Goal: Transaction & Acquisition: Purchase product/service

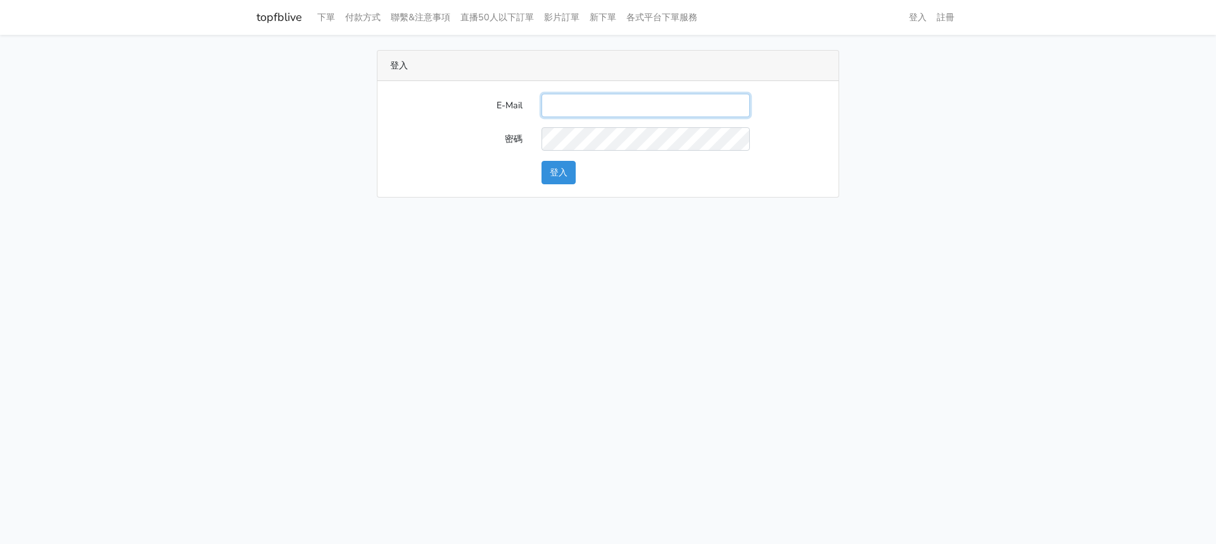
click at [656, 104] on input "E-Mail" at bounding box center [646, 105] width 208 height 23
type input "[EMAIL_ADDRESS][DOMAIN_NAME]"
click at [552, 173] on button "登入" at bounding box center [559, 172] width 34 height 23
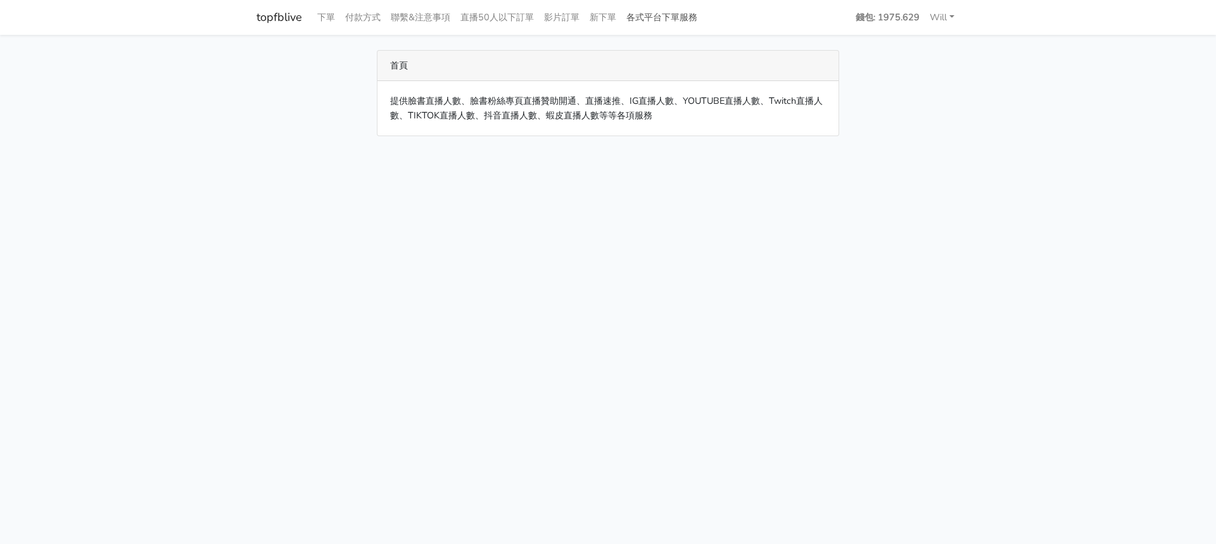
click at [691, 16] on link "各式平台下單服務" at bounding box center [662, 17] width 81 height 25
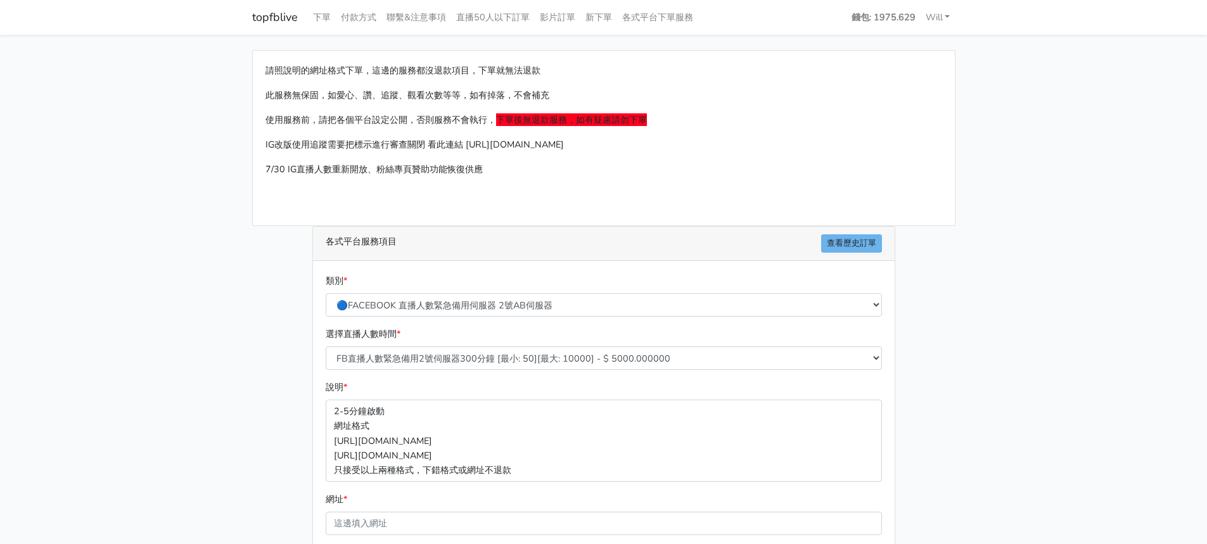
scroll to position [127, 0]
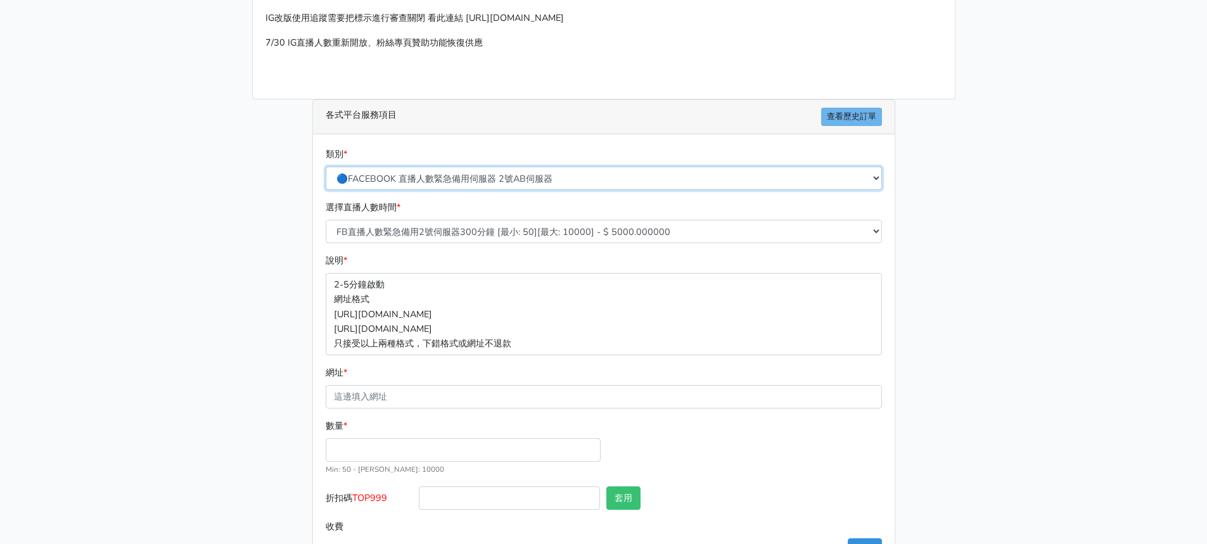
click at [561, 179] on select "🔵FACEBOOK 直播人數緊急備用伺服器 2號AB伺服器 🔵FACEBOOK 網軍專用貼文留言 安全保密 🔵9/30 FACEBOOK 直播人數緩慢進場緩慢…" at bounding box center [604, 178] width 556 height 23
click at [326, 167] on select "🔵FACEBOOK 直播人數緊急備用伺服器 2號AB伺服器 🔵FACEBOOK 網軍專用貼文留言 安全保密 🔵9/30 FACEBOOK 直播人數緩慢進場緩慢…" at bounding box center [604, 178] width 556 height 23
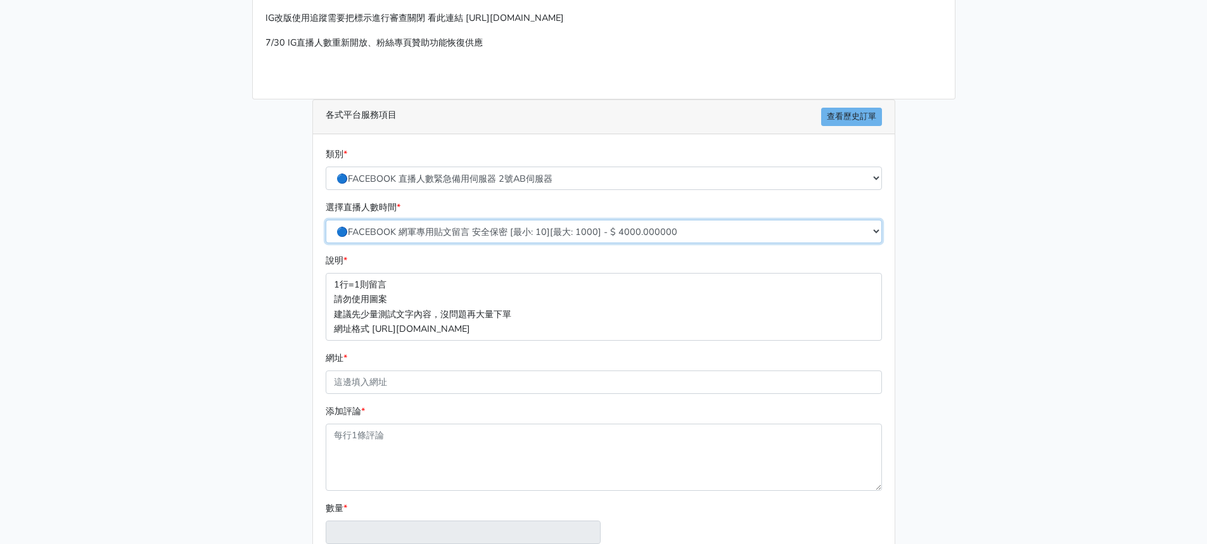
click at [548, 232] on select "🔵FACEBOOK 網軍專用貼文留言 安全保密 [最小: 10][最大: 1000] - $ 4000.000000" at bounding box center [604, 231] width 556 height 23
click at [549, 232] on select "🔵FACEBOOK 網軍專用貼文留言 安全保密 [最小: 10][最大: 1000] - $ 4000.000000" at bounding box center [604, 231] width 556 height 23
click at [597, 179] on select "🔵FACEBOOK 直播人數緊急備用伺服器 2號AB伺服器 🔵FACEBOOK 網軍專用貼文留言 安全保密 🔵9/30 FACEBOOK 直播人數緩慢進場緩慢…" at bounding box center [604, 178] width 556 height 23
select select "🔵FACEBOOK按讚-追蹤-評論-社團成員-影片觀看-短影片觀看"
click at [326, 167] on select "🔵FACEBOOK 直播人數緊急備用伺服器 2號AB伺服器 🔵FACEBOOK 網軍專用貼文留言 安全保密 🔵9/30 FACEBOOK 直播人數緩慢進場緩慢…" at bounding box center [604, 178] width 556 height 23
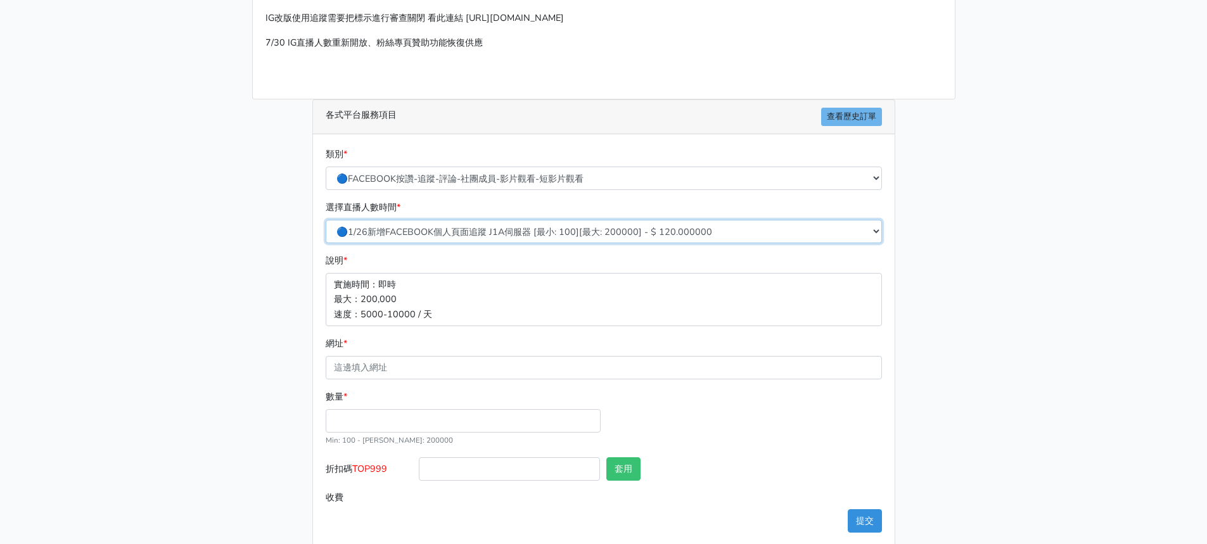
click at [506, 233] on select "🔵1/26新增FACEBOOK個人頁面追蹤 J1A伺服器 [最小: 100][最大: 200000] - $ 120.000000 🔵增加社團成員數 伺服器J…" at bounding box center [604, 231] width 556 height 23
select select "117"
click at [326, 220] on select "🔵1/26新增FACEBOOK個人頁面追蹤 J1A伺服器 [最小: 100][最大: 200000] - $ 120.000000 🔵增加社團成員數 伺服器J…" at bounding box center [604, 231] width 556 height 23
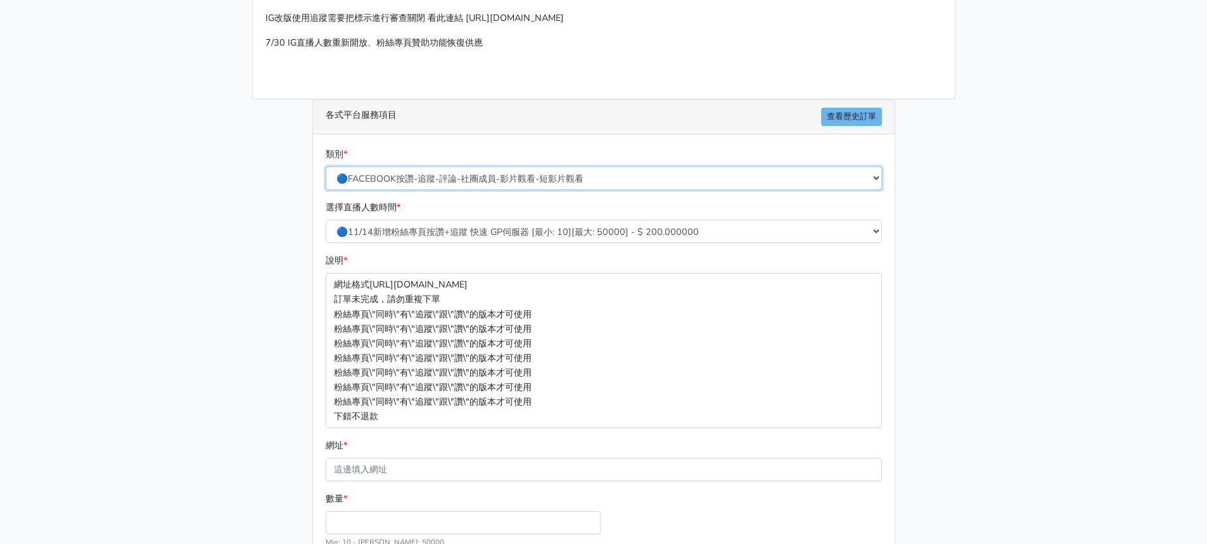
click at [507, 178] on select "🔵FACEBOOK 直播人數緊急備用伺服器 2號AB伺服器 🔵FACEBOOK 網軍專用貼文留言 安全保密 🔵9/30 FACEBOOK 直播人數緩慢進場緩慢…" at bounding box center [604, 178] width 556 height 23
click at [326, 167] on select "🔵FACEBOOK 直播人數緊急備用伺服器 2號AB伺服器 🔵FACEBOOK 網軍專用貼文留言 安全保密 🔵9/30 FACEBOOK 直播人數緩慢進場緩慢…" at bounding box center [604, 178] width 556 height 23
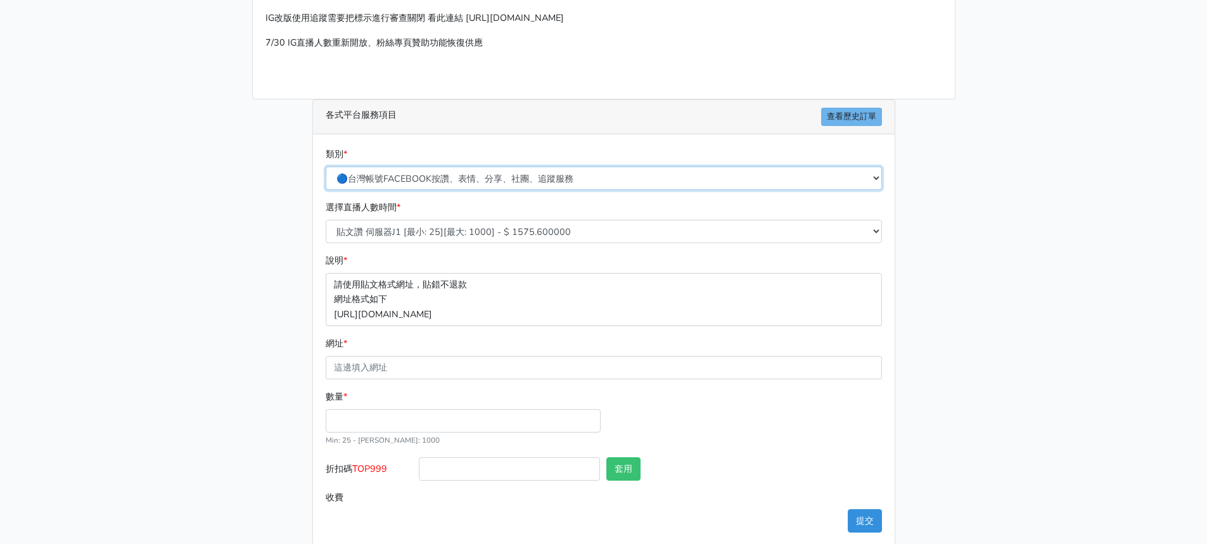
click at [504, 181] on select "🔵FACEBOOK 直播人數緊急備用伺服器 2號AB伺服器 🔵FACEBOOK 網軍專用貼文留言 安全保密 🔵9/30 FACEBOOK 直播人數緩慢進場緩慢…" at bounding box center [604, 178] width 556 height 23
click at [505, 180] on select "🔵FACEBOOK 直播人數緊急備用伺服器 2號AB伺服器 🔵FACEBOOK 網軍專用貼文留言 安全保密 🔵9/30 FACEBOOK 直播人數緩慢進場緩慢…" at bounding box center [604, 178] width 556 height 23
click at [499, 177] on select "🔵FACEBOOK 直播人數緊急備用伺服器 2號AB伺服器 🔵FACEBOOK 網軍專用貼文留言 安全保密 🔵9/30 FACEBOOK 直播人數緩慢進場緩慢…" at bounding box center [604, 178] width 556 height 23
click at [326, 167] on select "🔵FACEBOOK 直播人數緊急備用伺服器 2號AB伺服器 🔵FACEBOOK 網軍專用貼文留言 安全保密 🔵9/30 FACEBOOK 直播人數緩慢進場緩慢…" at bounding box center [604, 178] width 556 height 23
click at [494, 233] on select "貼文讚 伺服器J1 [最小: 25][最大: 1000] - $ 1575.600000 FB粉絲專頁讚 只有讚沒有追蹤 [最小: 100][最大: 1000…" at bounding box center [604, 231] width 556 height 23
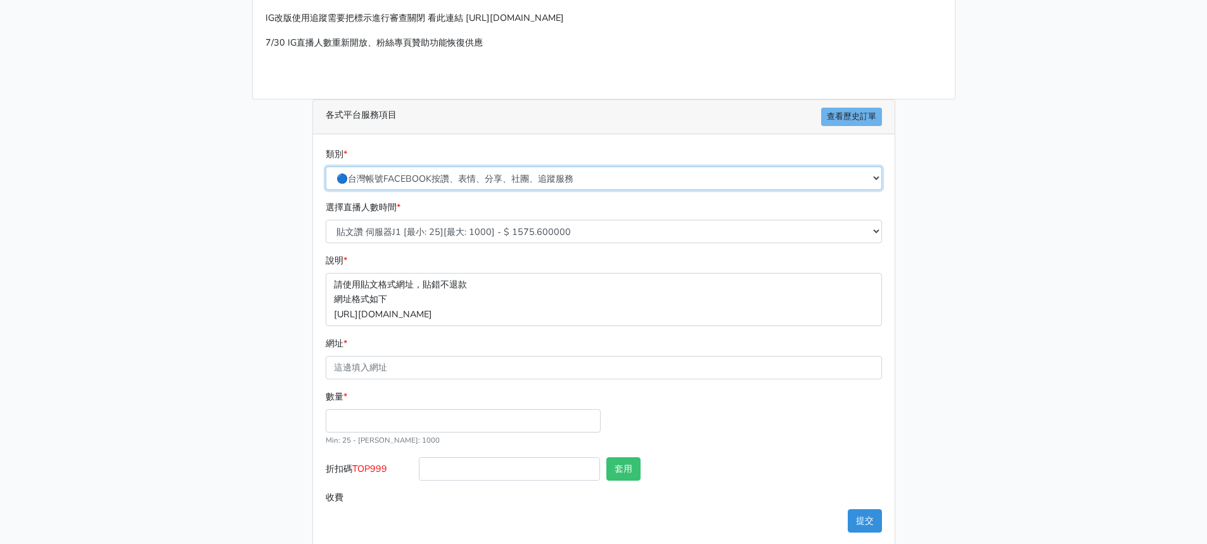
click at [534, 175] on select "🔵FACEBOOK 直播人數緊急備用伺服器 2號AB伺服器 🔵FACEBOOK 網軍專用貼文留言 安全保密 🔵9/30 FACEBOOK 直播人數緩慢進場緩慢…" at bounding box center [604, 178] width 556 height 23
click at [326, 167] on select "🔵FACEBOOK 直播人數緊急備用伺服器 2號AB伺服器 🔵FACEBOOK 網軍專用貼文留言 安全保密 🔵9/30 FACEBOOK 直播人數緩慢進場緩慢…" at bounding box center [604, 178] width 556 height 23
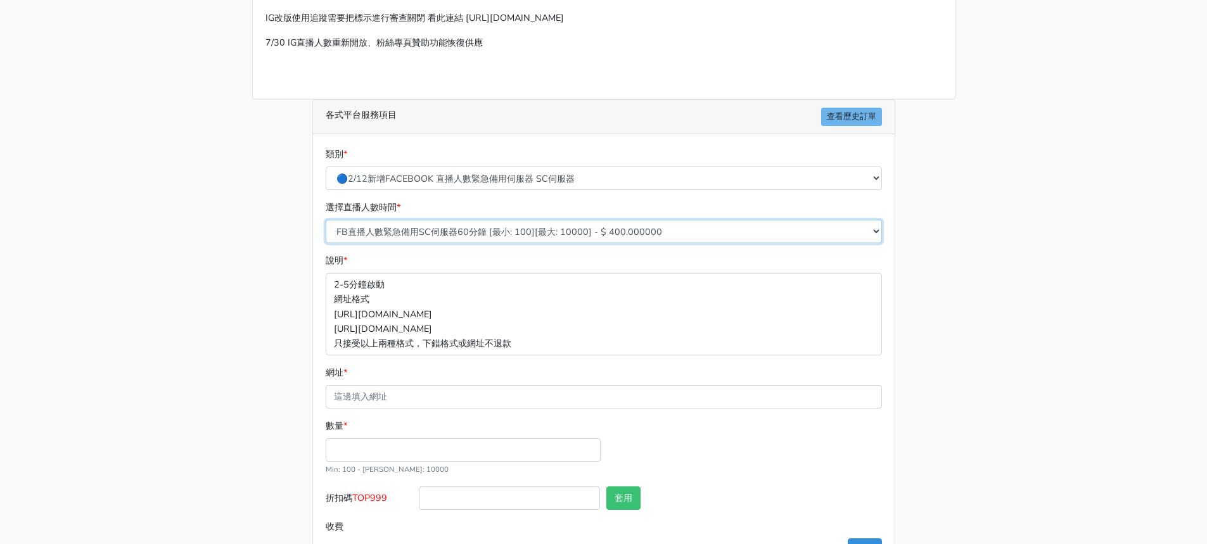
click at [537, 233] on select "FB直播人數緊急備用SC伺服器60分鐘 [最小: 100][最大: 10000] - $ 400.000000 FB直播人數緊急備用SC伺服器120分鐘 [最…" at bounding box center [604, 231] width 556 height 23
click at [544, 187] on select "🔵FACEBOOK 直播人數緊急備用伺服器 2號AB伺服器 🔵FACEBOOK 網軍專用貼文留言 安全保密 🔵9/30 FACEBOOK 直播人數緩慢進場緩慢…" at bounding box center [604, 178] width 556 height 23
click at [326, 167] on select "🔵FACEBOOK 直播人數緊急備用伺服器 2號AB伺服器 🔵FACEBOOK 網軍專用貼文留言 安全保密 🔵9/30 FACEBOOK 直播人數緩慢進場緩慢…" at bounding box center [604, 178] width 556 height 23
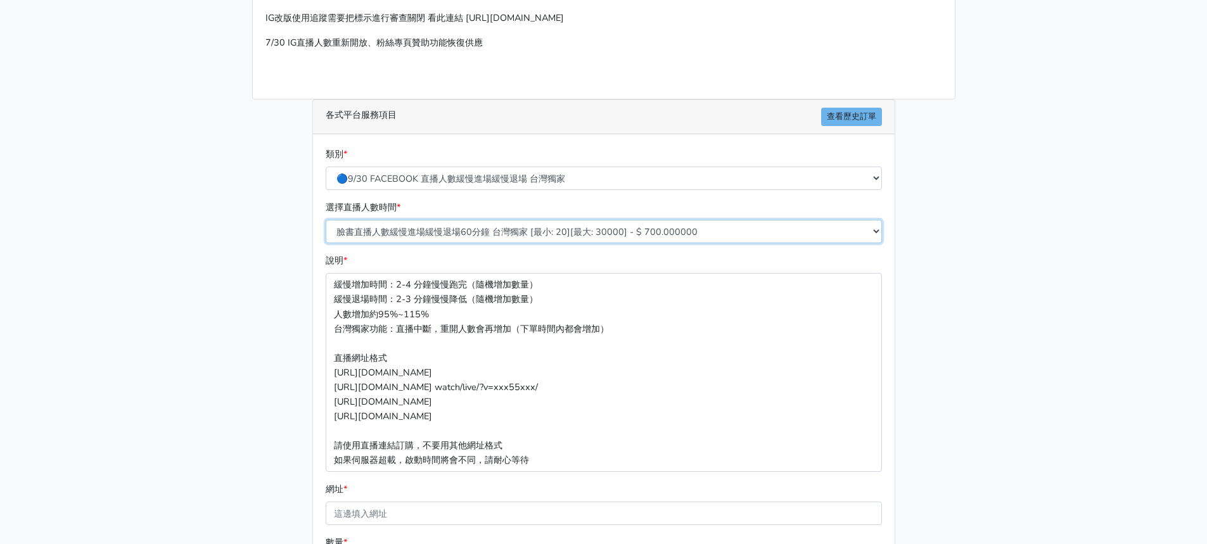
click at [560, 231] on select "臉書直播人數緩慢進場緩慢退場60分鐘 台灣獨家 [最小: 20][最大: 30000] - $ 700.000000 臉書直播人數緩慢進場緩慢退場120分鐘 …" at bounding box center [604, 231] width 556 height 23
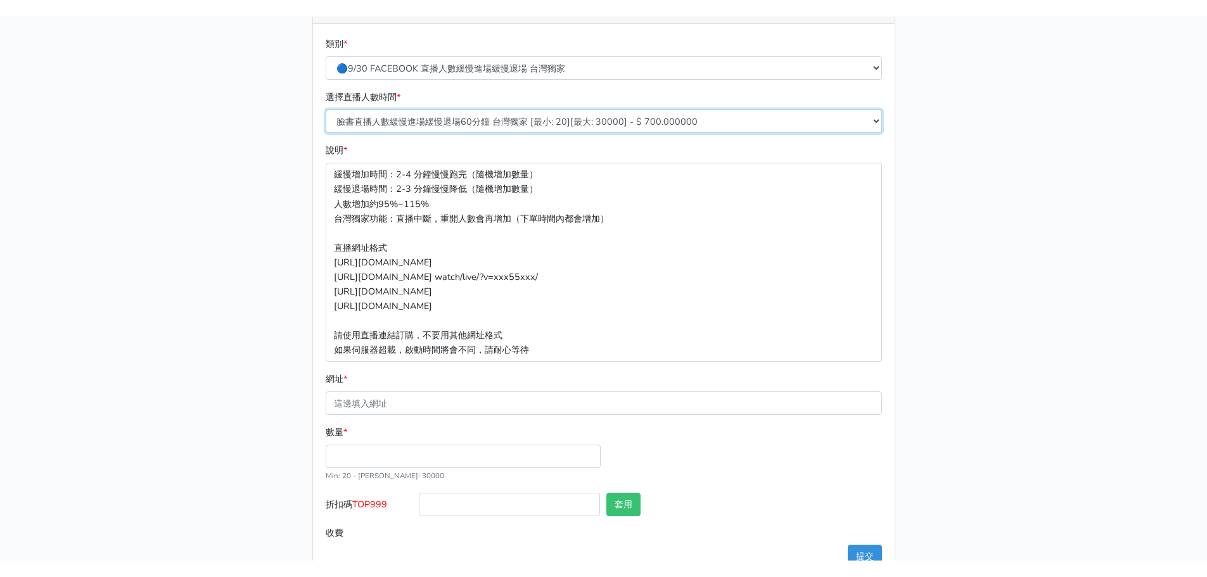
scroll to position [63, 0]
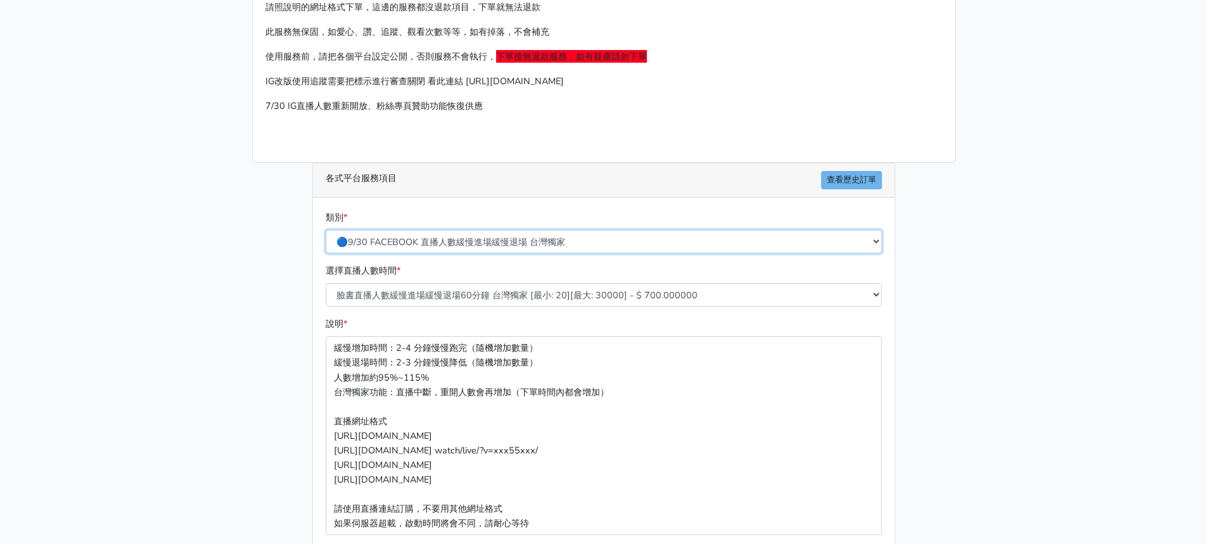
click at [532, 232] on select "🔵FACEBOOK 直播人數緊急備用伺服器 2號AB伺服器 🔵FACEBOOK 網軍專用貼文留言 安全保密 🔵9/30 FACEBOOK 直播人數緩慢進場緩慢…" at bounding box center [604, 241] width 556 height 23
select select "🔵台灣帳號FACEBOOK按讚、表情、分享、社團、追蹤服務"
click at [326, 230] on select "🔵FACEBOOK 直播人數緊急備用伺服器 2號AB伺服器 🔵FACEBOOK 網軍專用貼文留言 安全保密 🔵9/30 FACEBOOK 直播人數緩慢進場緩慢…" at bounding box center [604, 241] width 556 height 23
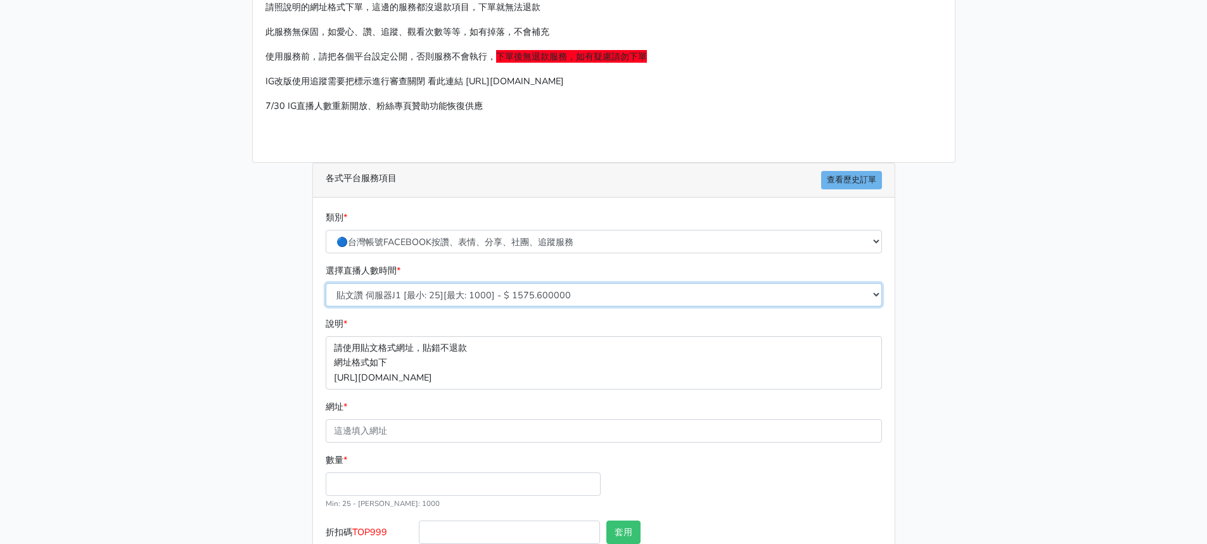
click at [432, 300] on select "貼文讚 伺服器J1 [最小: 25][最大: 1000] - $ 1575.600000 FB粉絲專頁讚 只有讚沒有追蹤 [最小: 100][最大: 1000…" at bounding box center [604, 294] width 556 height 23
drag, startPoint x: 1099, startPoint y: 382, endPoint x: 1082, endPoint y: 382, distance: 17.1
click at [1099, 382] on main "請照說明的網址格式下單，這邊的服務都沒退款項目，下單就無法退款 此服務無保固，如愛心、讚、追蹤、觀看次數等等，如有掉落，不會補充 使用服務前，請把各個平台設定…" at bounding box center [603, 297] width 1207 height 653
